Goal: Browse casually: Explore the website without a specific task or goal

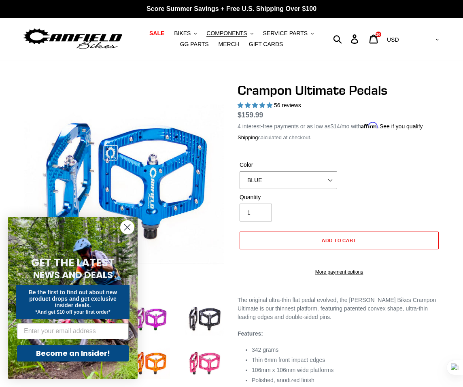
select select "highest-rating"
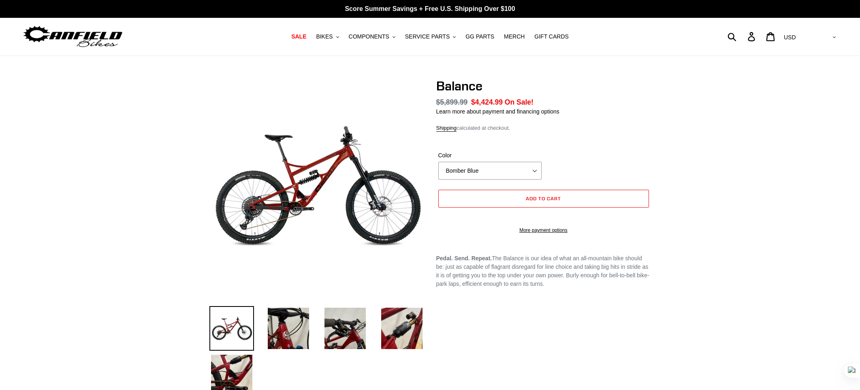
select select "highest-rating"
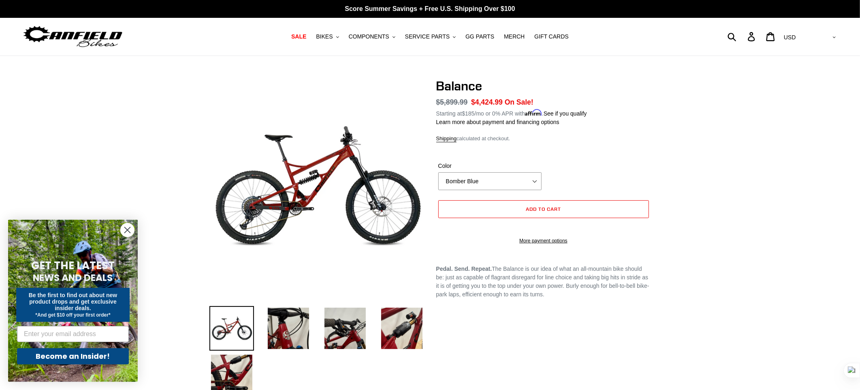
click at [91, 38] on img at bounding box center [72, 37] width 101 height 26
